Goal: Navigation & Orientation: Find specific page/section

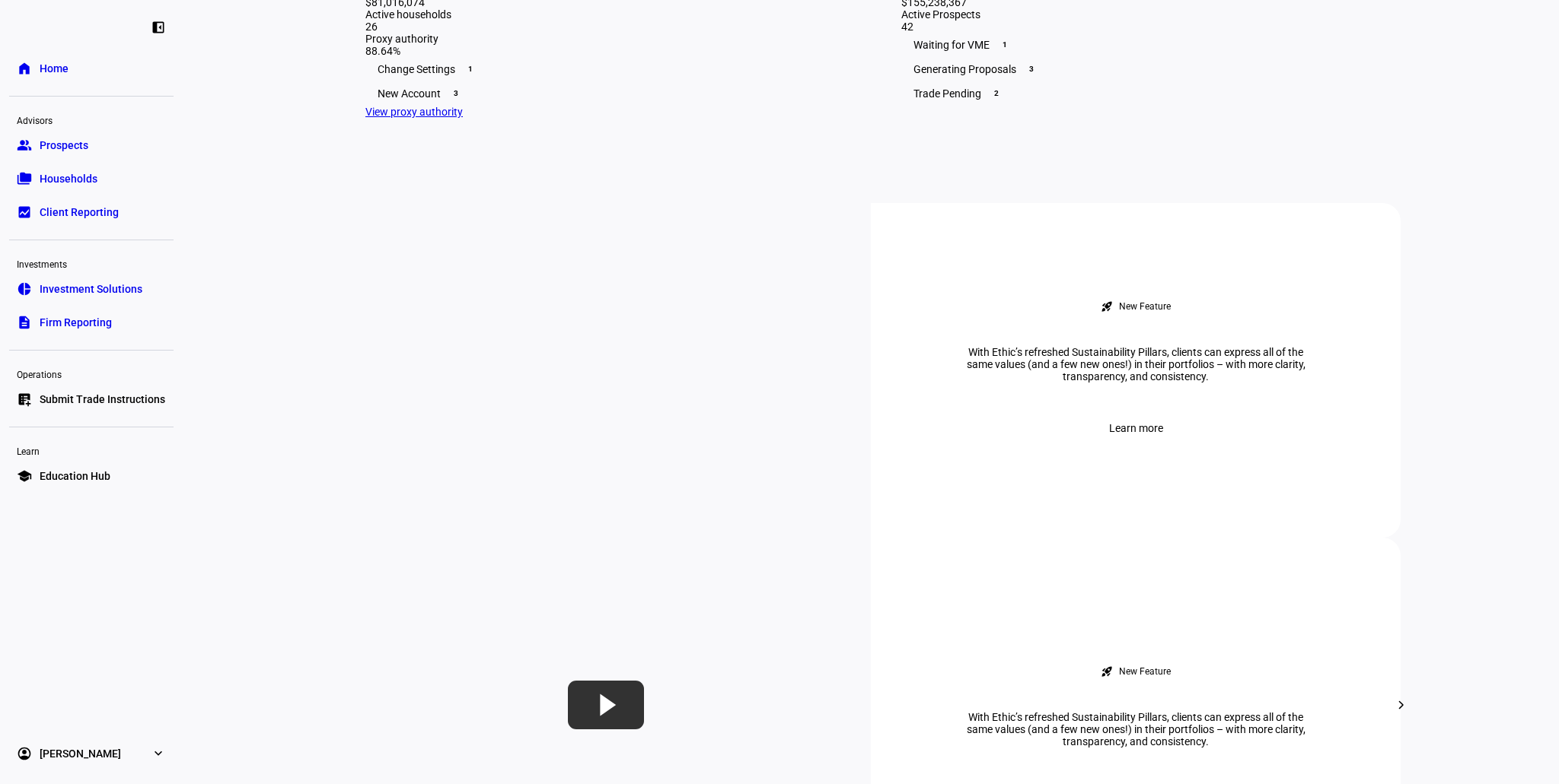
scroll to position [304, 0]
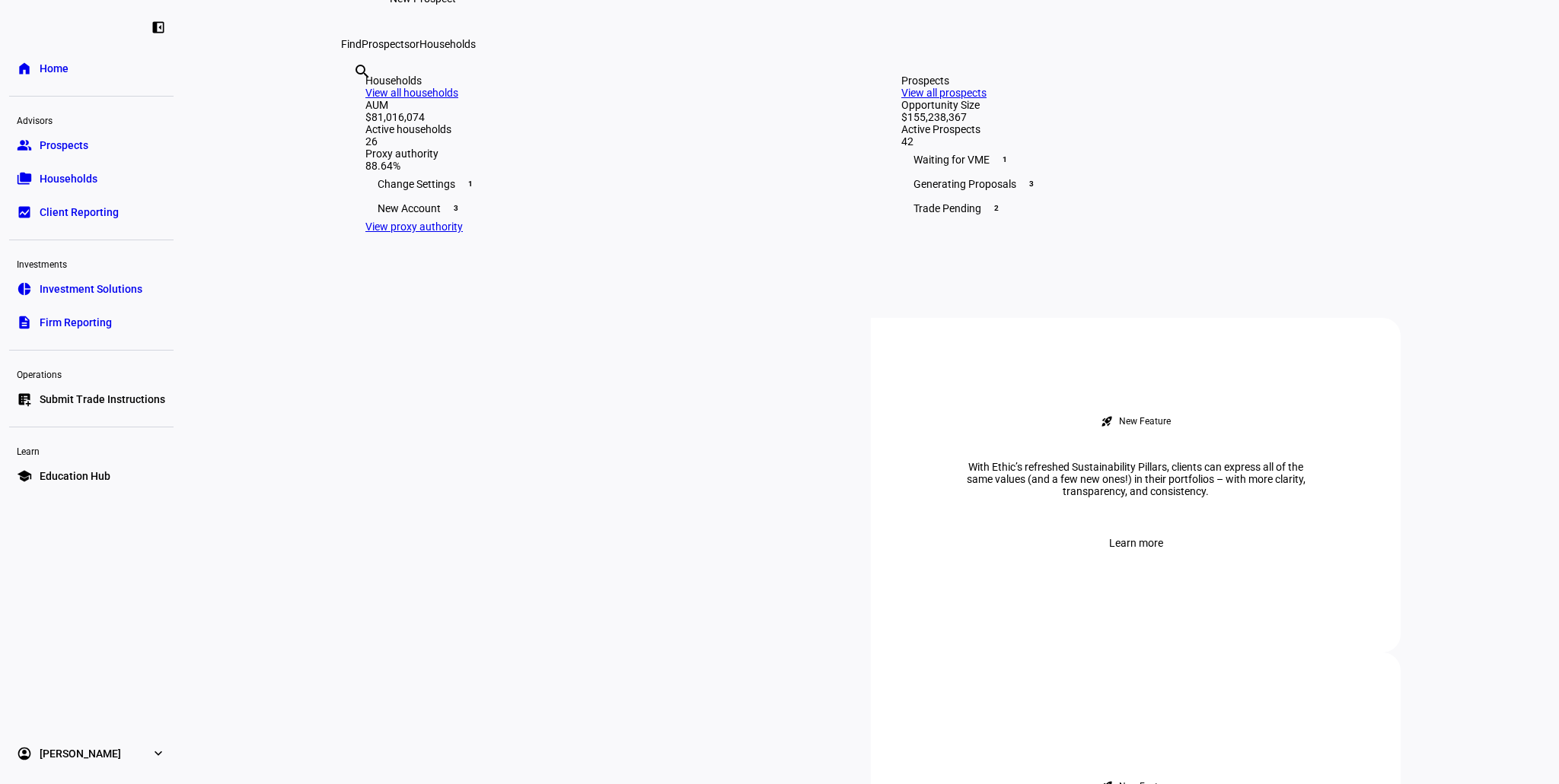
click at [101, 158] on link "group Prospects" at bounding box center [91, 145] width 165 height 30
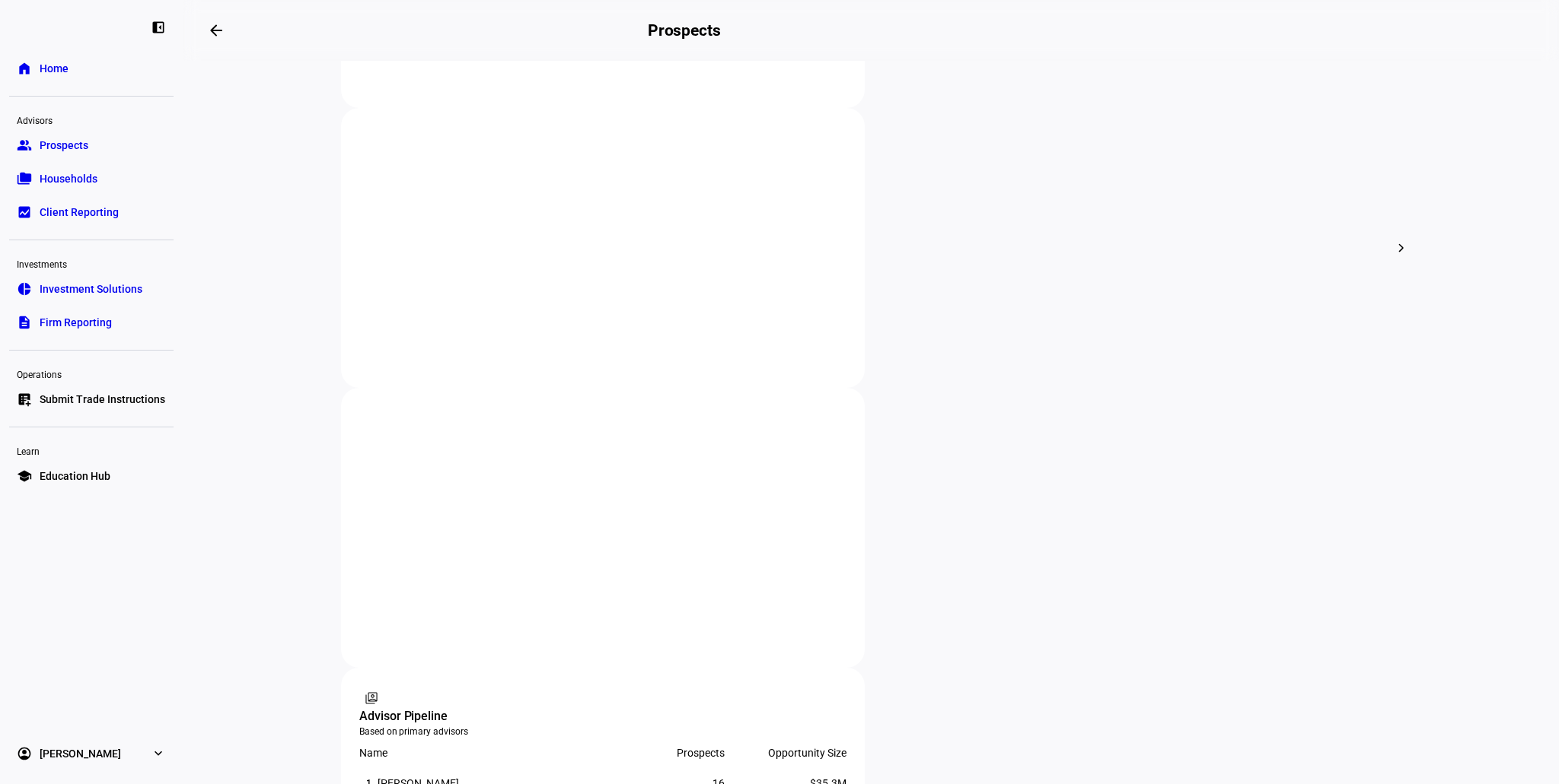
scroll to position [532, 0]
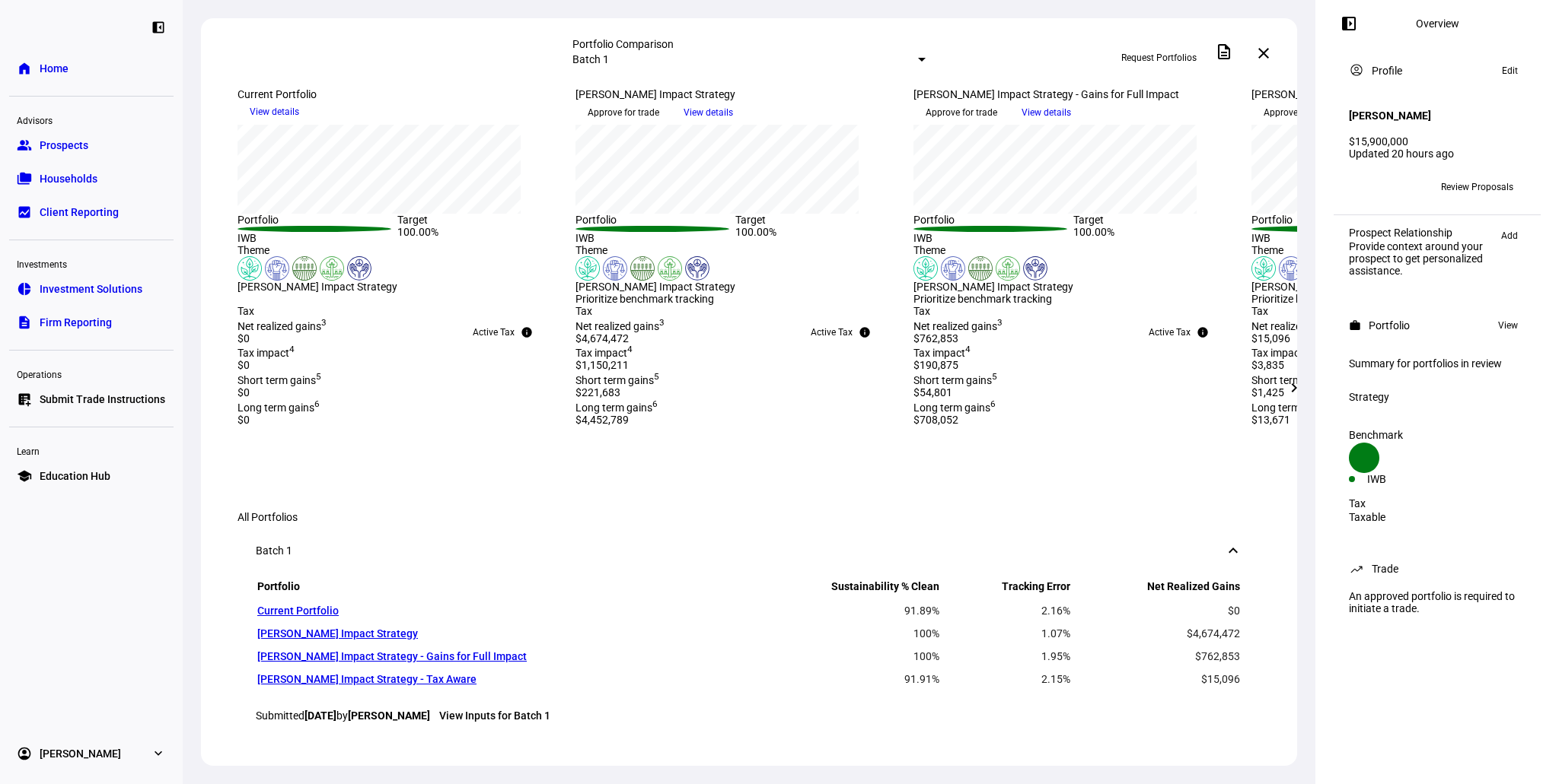
scroll to position [355, 0]
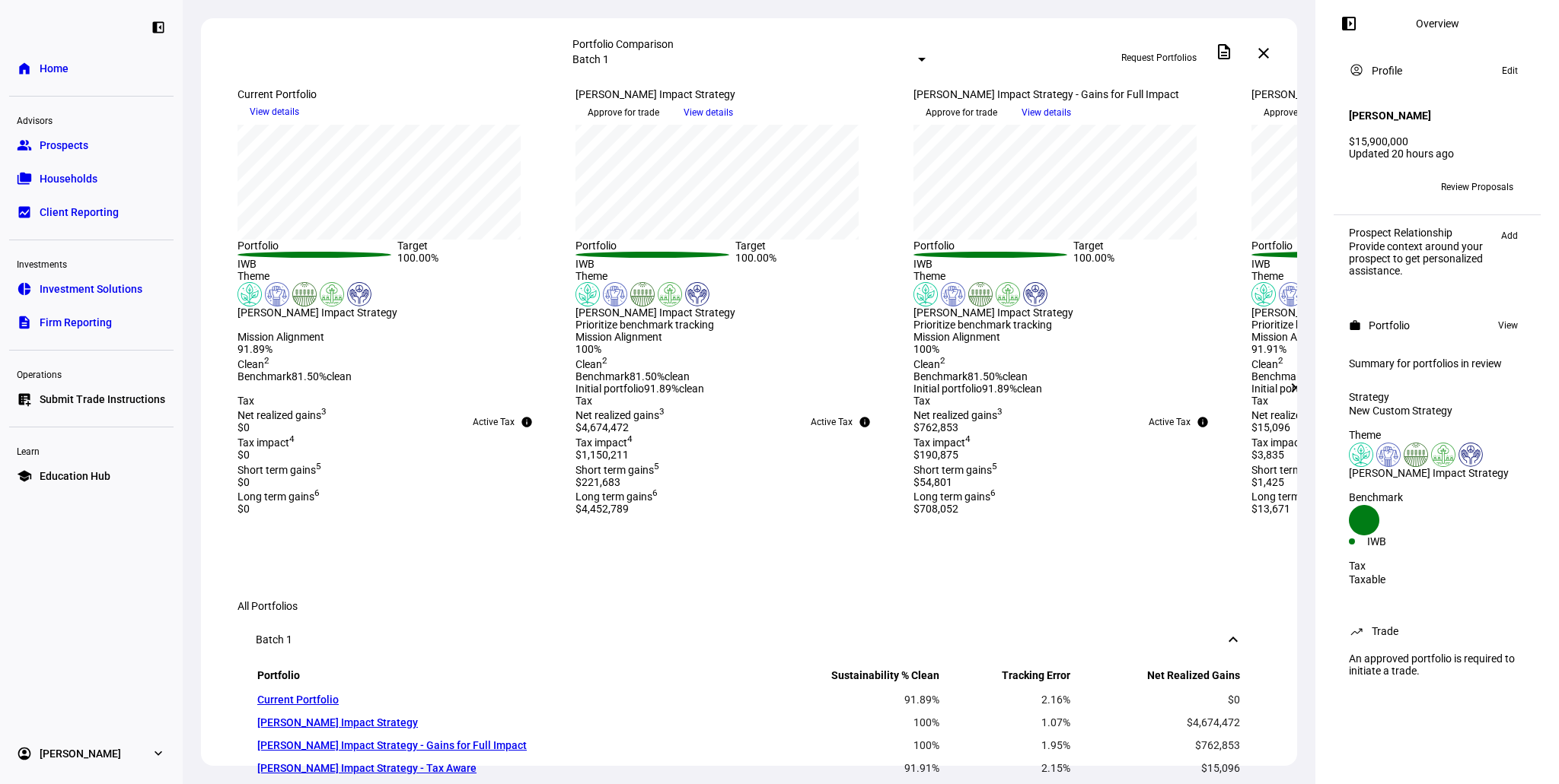
click at [76, 151] on span "Prospects" at bounding box center [64, 146] width 49 height 16
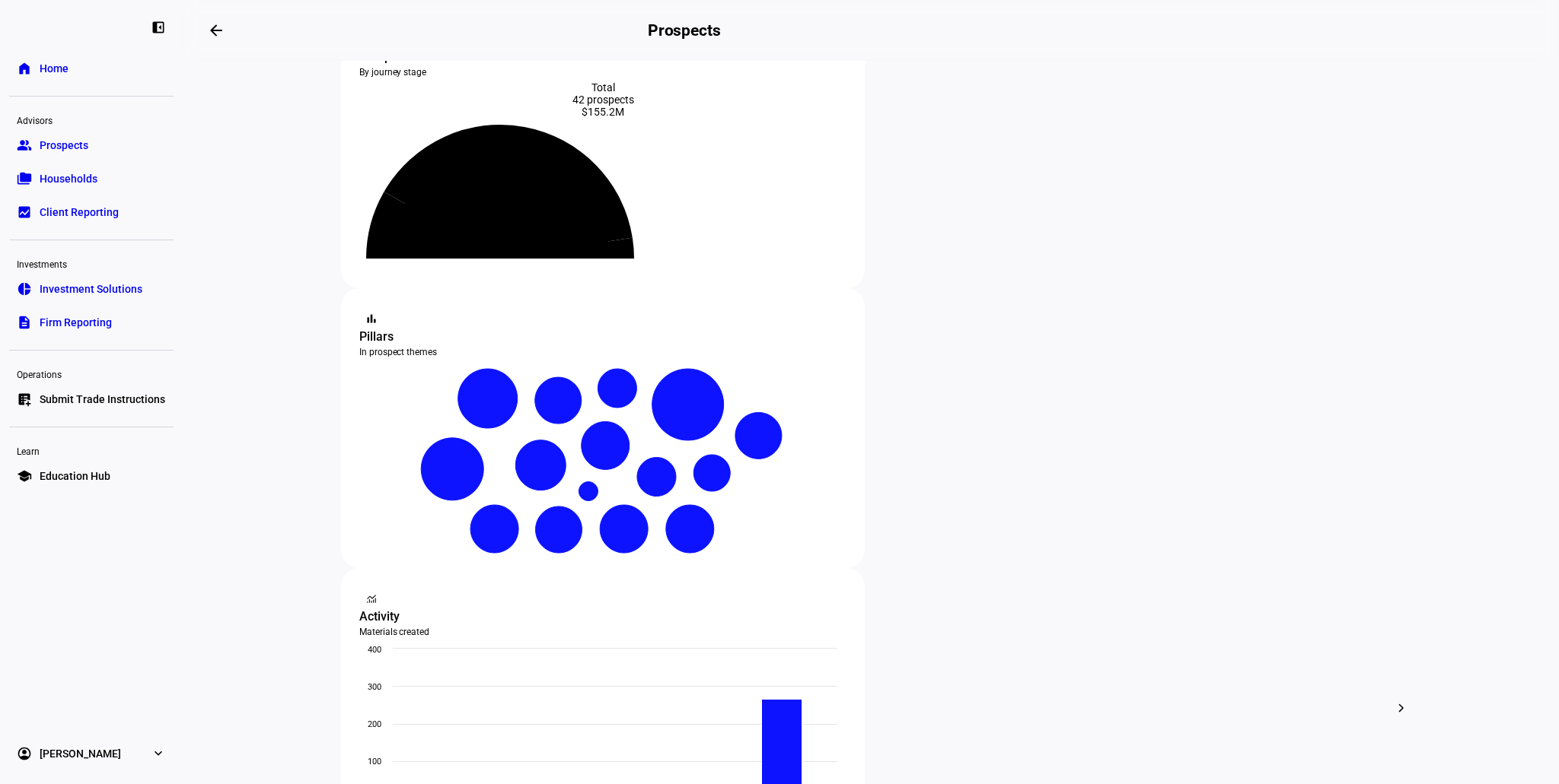
scroll to position [152, 0]
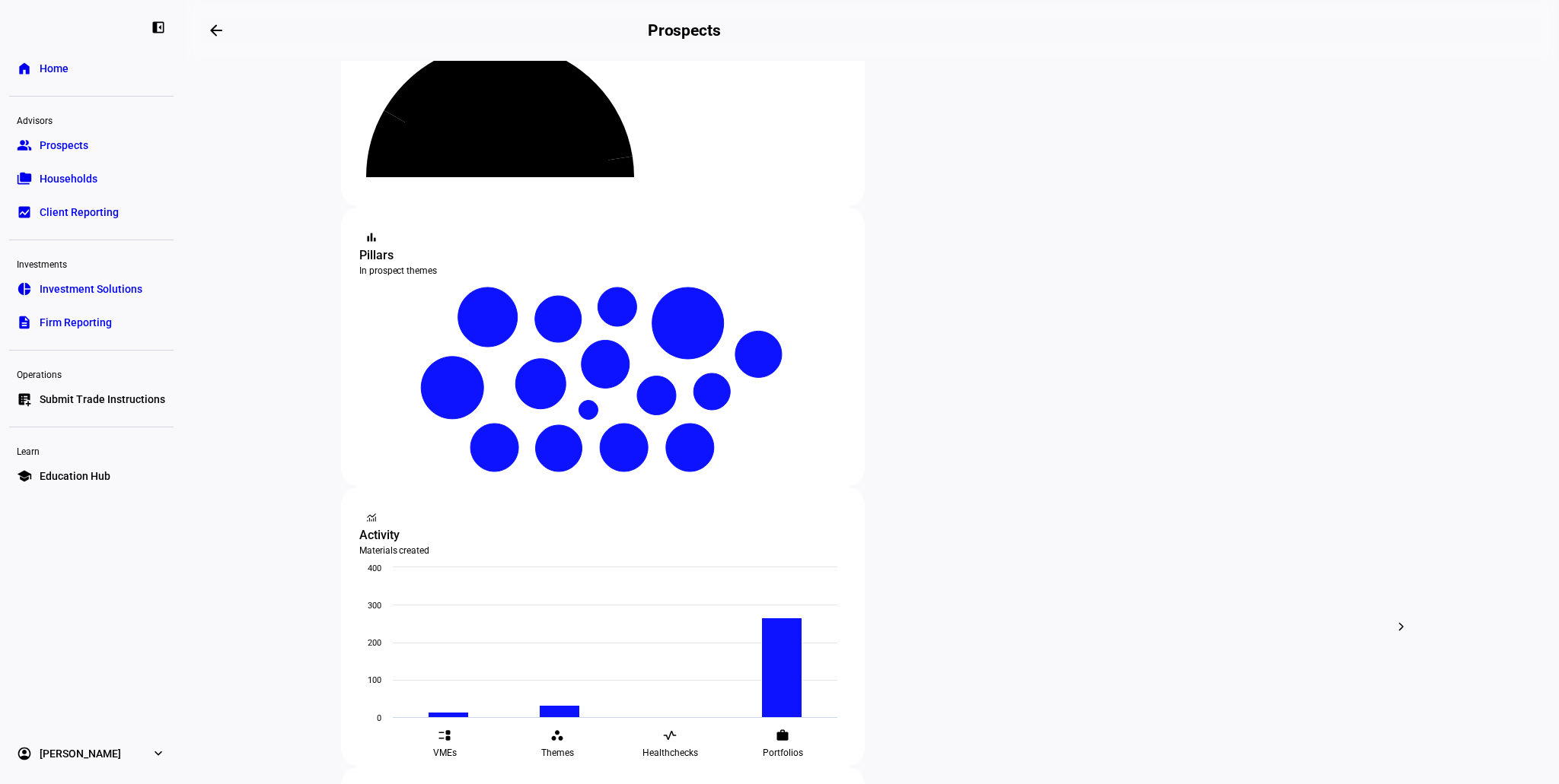
click at [93, 182] on span "Households" at bounding box center [68, 179] width 58 height 16
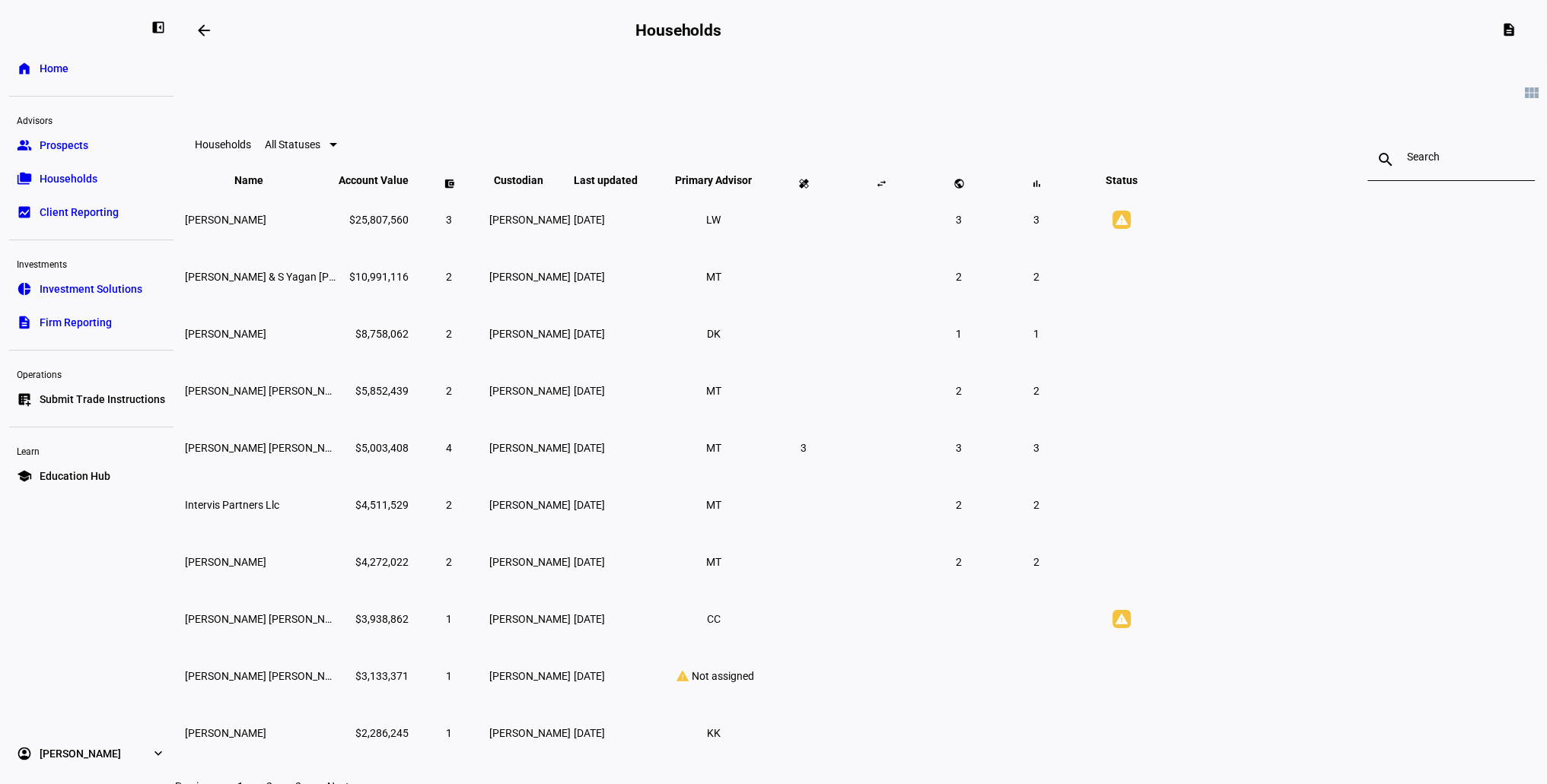
click at [98, 322] on span "Firm Reporting" at bounding box center [76, 323] width 72 height 16
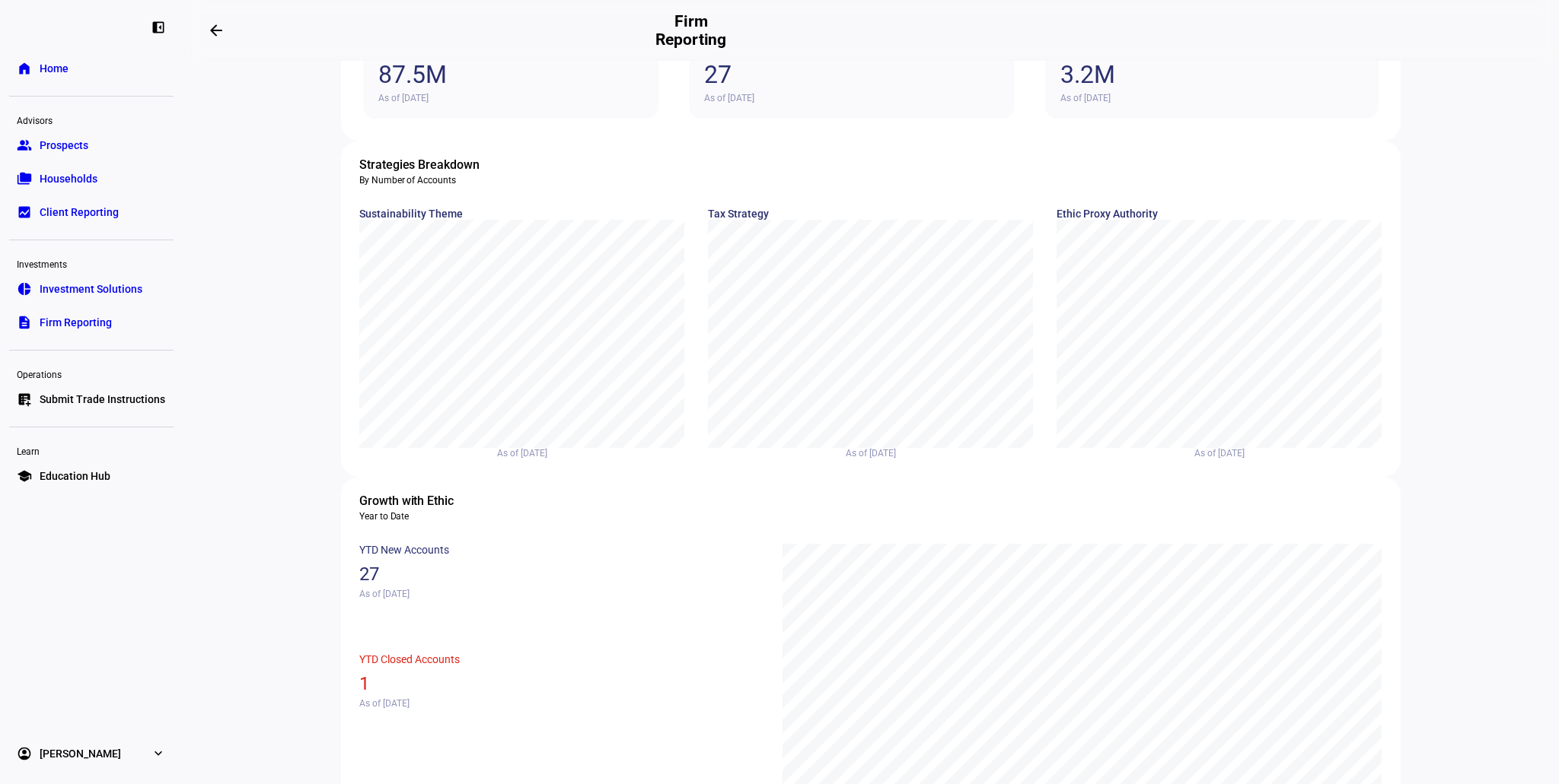
scroll to position [76, 0]
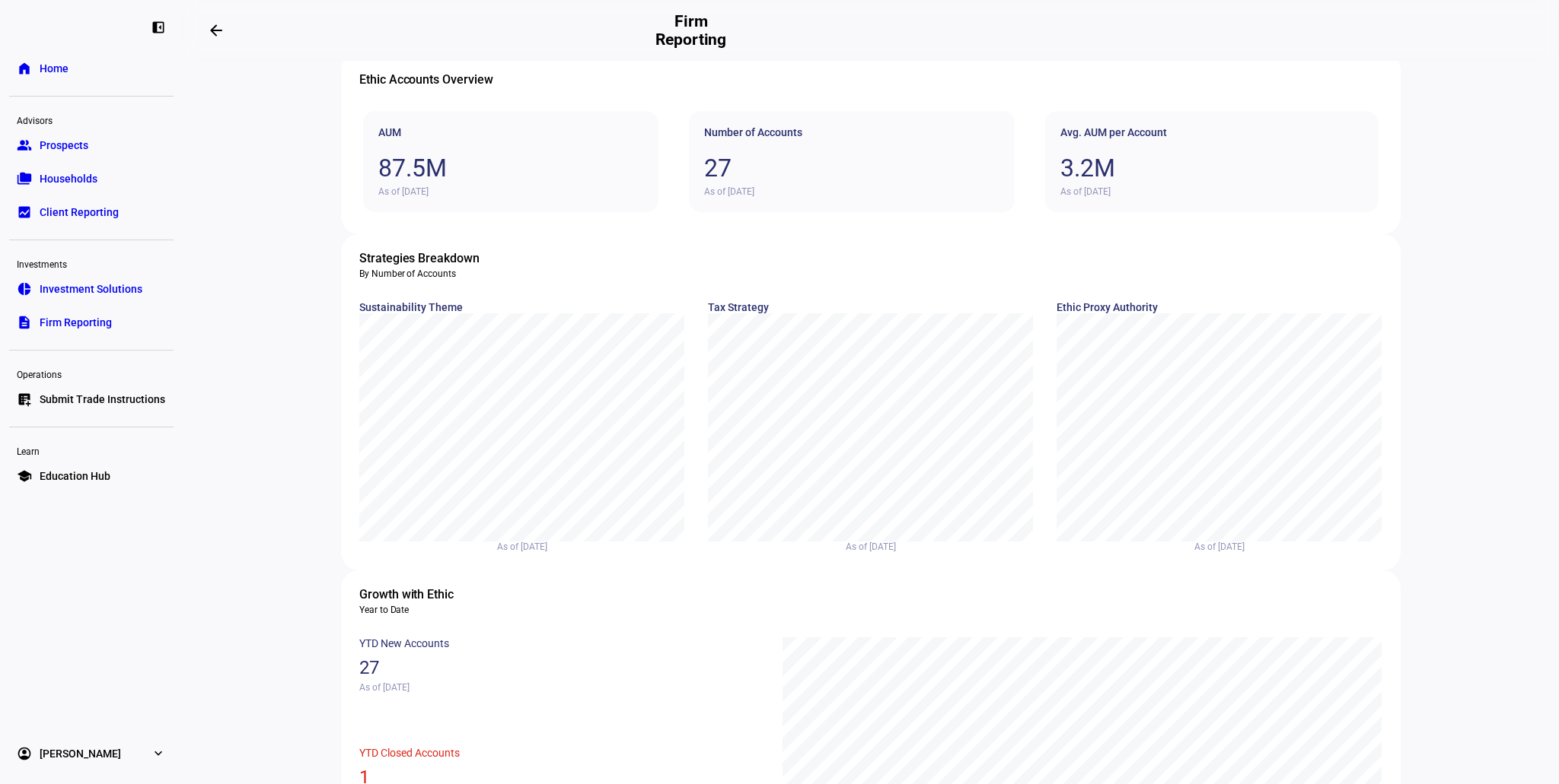
click at [58, 148] on span "Prospects" at bounding box center [64, 146] width 49 height 16
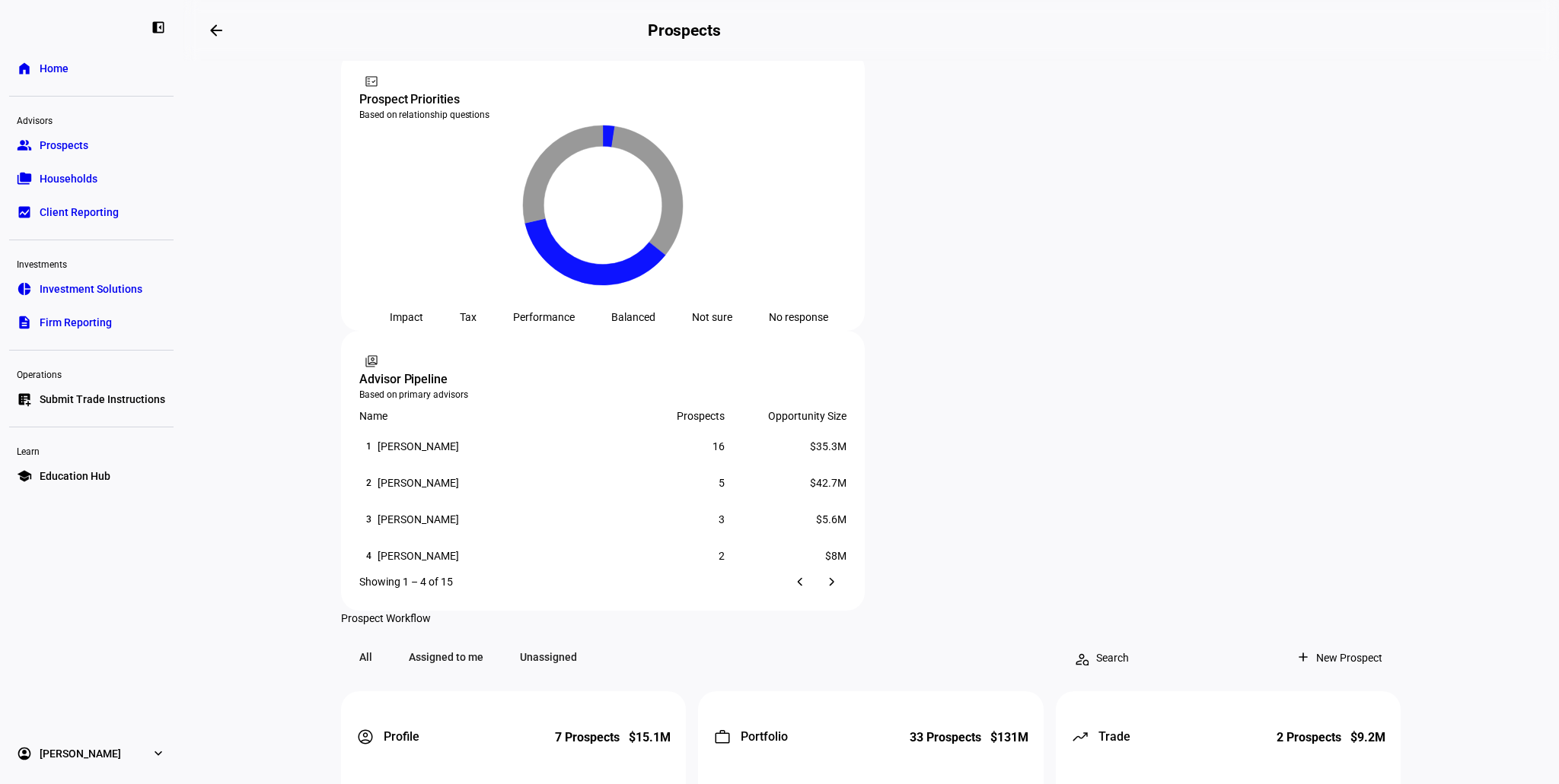
scroll to position [902, 0]
